Goal: Check status: Check status

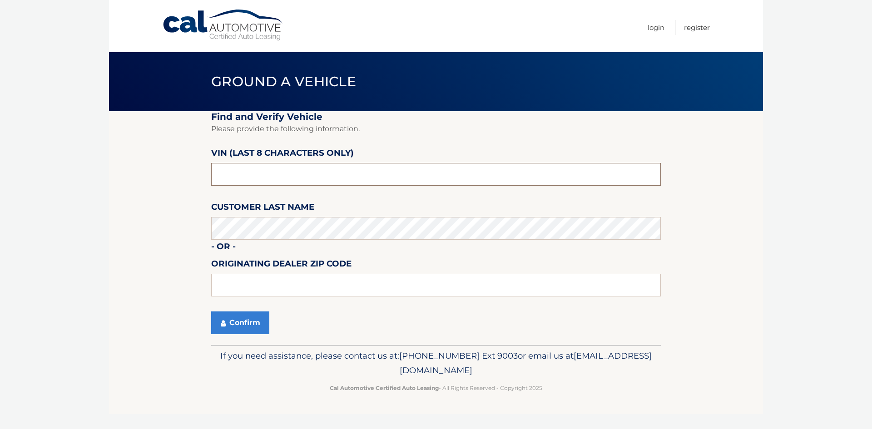
click at [283, 179] on input "text" at bounding box center [436, 174] width 450 height 23
click at [231, 324] on button "Confirm" at bounding box center [240, 323] width 58 height 23
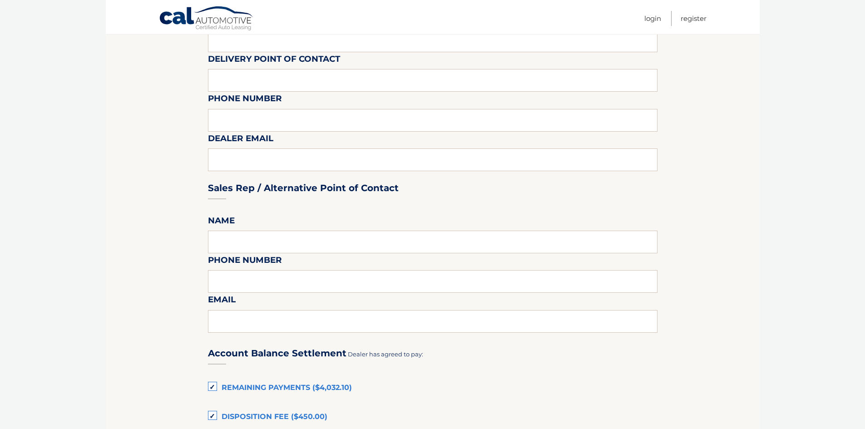
scroll to position [182, 0]
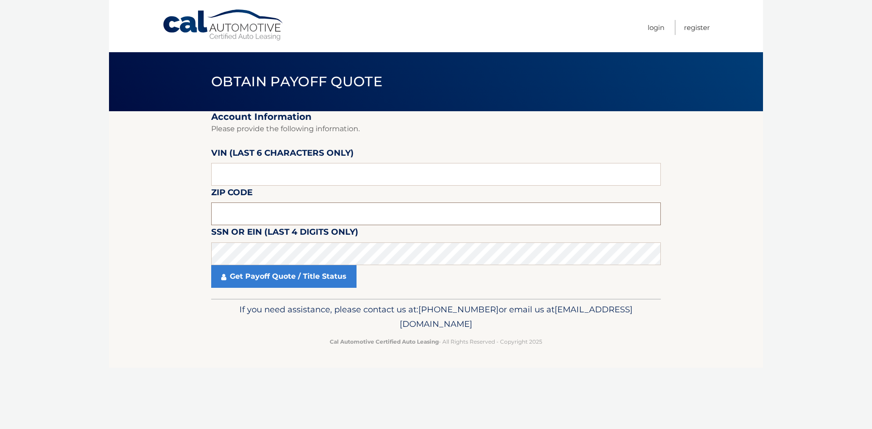
click at [328, 213] on input "text" at bounding box center [436, 214] width 450 height 23
type input "14522"
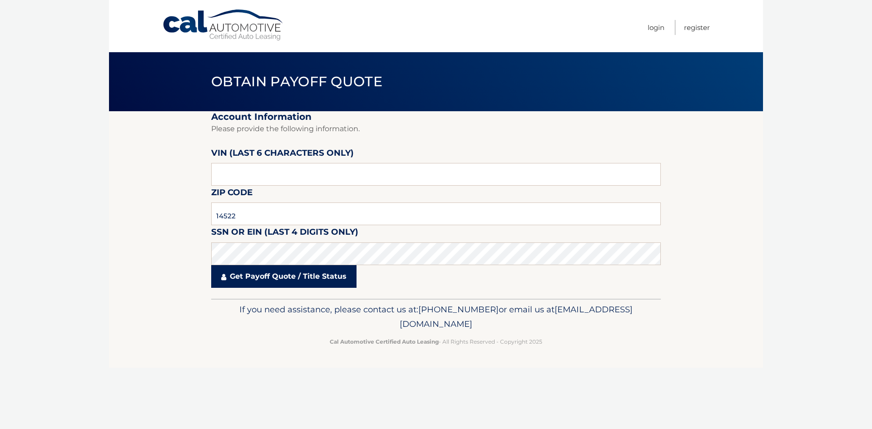
click at [268, 276] on link "Get Payoff Quote / Title Status" at bounding box center [283, 276] width 145 height 23
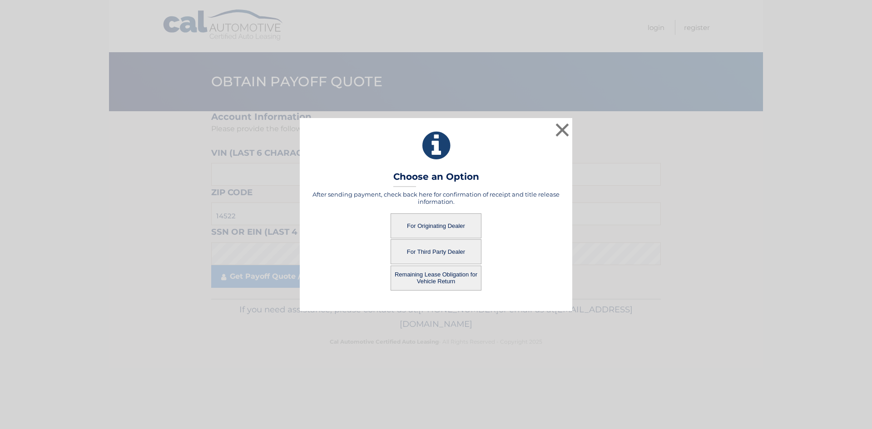
click at [444, 248] on button "For Third Party Dealer" at bounding box center [436, 251] width 91 height 25
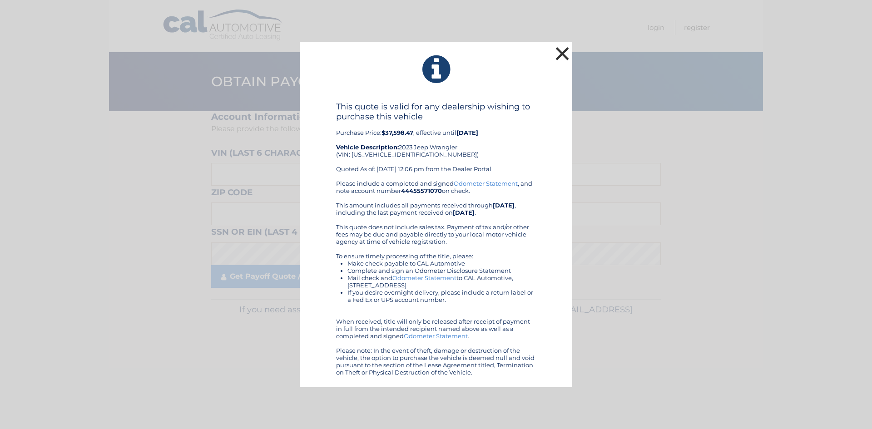
click at [562, 54] on button "×" at bounding box center [562, 54] width 18 height 18
